Goal: Transaction & Acquisition: Purchase product/service

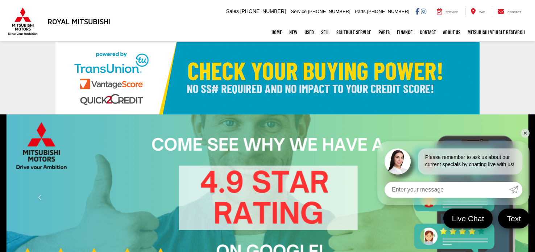
click at [25, 76] on link at bounding box center [267, 78] width 535 height 73
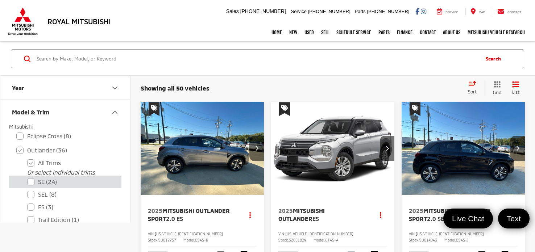
click at [34, 183] on label "SE (24)" at bounding box center [70, 182] width 87 height 13
click at [28, 178] on input "SE (24)" at bounding box center [27, 177] width 0 height 0
checkbox input "true"
checkbox input "false"
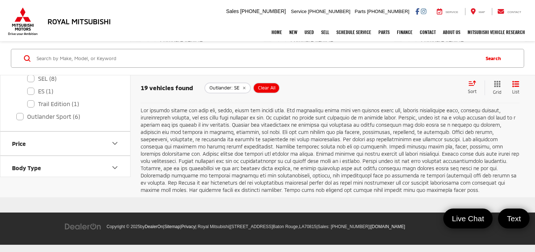
scroll to position [1634, 0]
click at [422, 92] on link "2" at bounding box center [428, 85] width 12 height 13
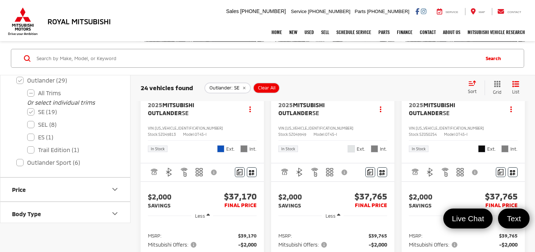
scroll to position [888, 0]
